Goal: Entertainment & Leisure: Consume media (video, audio)

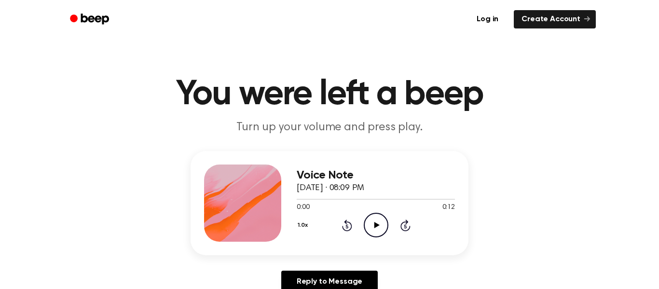
click at [445, 278] on div "Reply to Message" at bounding box center [329, 285] width 278 height 30
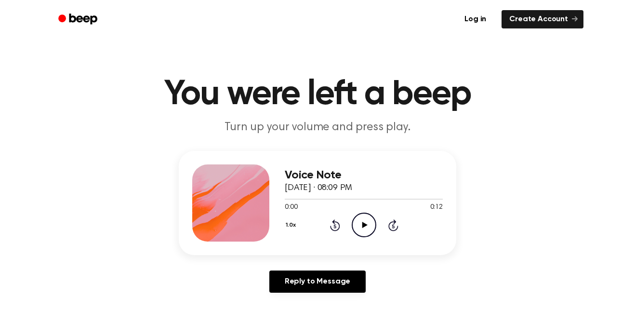
click at [374, 232] on icon "Play Audio" at bounding box center [364, 225] width 25 height 25
click at [332, 225] on icon "Rewind 5 seconds" at bounding box center [335, 225] width 11 height 13
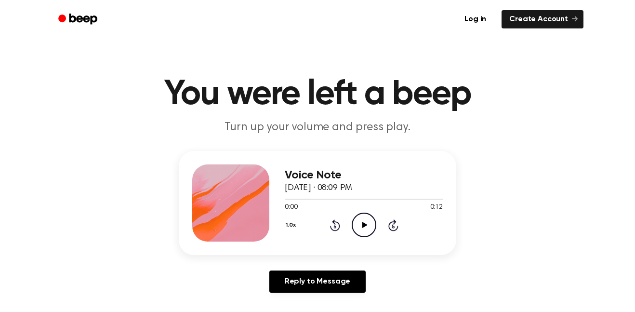
click at [368, 218] on icon "Play Audio" at bounding box center [364, 225] width 25 height 25
click at [368, 218] on icon "Pause Audio" at bounding box center [364, 225] width 25 height 25
click at [368, 218] on icon "Play Audio" at bounding box center [364, 225] width 25 height 25
click at [368, 218] on icon "Pause Audio" at bounding box center [364, 225] width 25 height 25
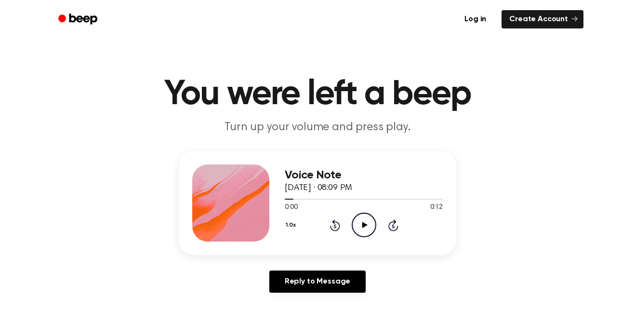
click at [368, 218] on icon "Play Audio" at bounding box center [364, 225] width 25 height 25
click at [368, 218] on icon "Pause Audio" at bounding box center [364, 225] width 25 height 25
click at [368, 218] on icon "Play Audio" at bounding box center [364, 225] width 25 height 25
click at [368, 218] on icon "Pause Audio" at bounding box center [364, 225] width 25 height 25
click at [368, 218] on icon "Play Audio" at bounding box center [364, 225] width 25 height 25
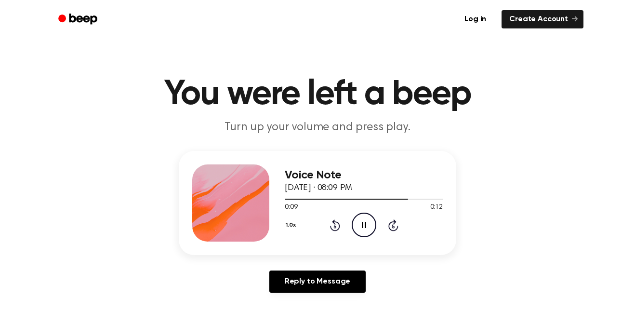
click at [368, 218] on icon "Pause Audio" at bounding box center [364, 225] width 25 height 25
click at [368, 218] on icon "Play Audio" at bounding box center [364, 225] width 25 height 25
click at [368, 217] on icon "Pause Audio" at bounding box center [364, 225] width 25 height 25
